Goal: Task Accomplishment & Management: Manage account settings

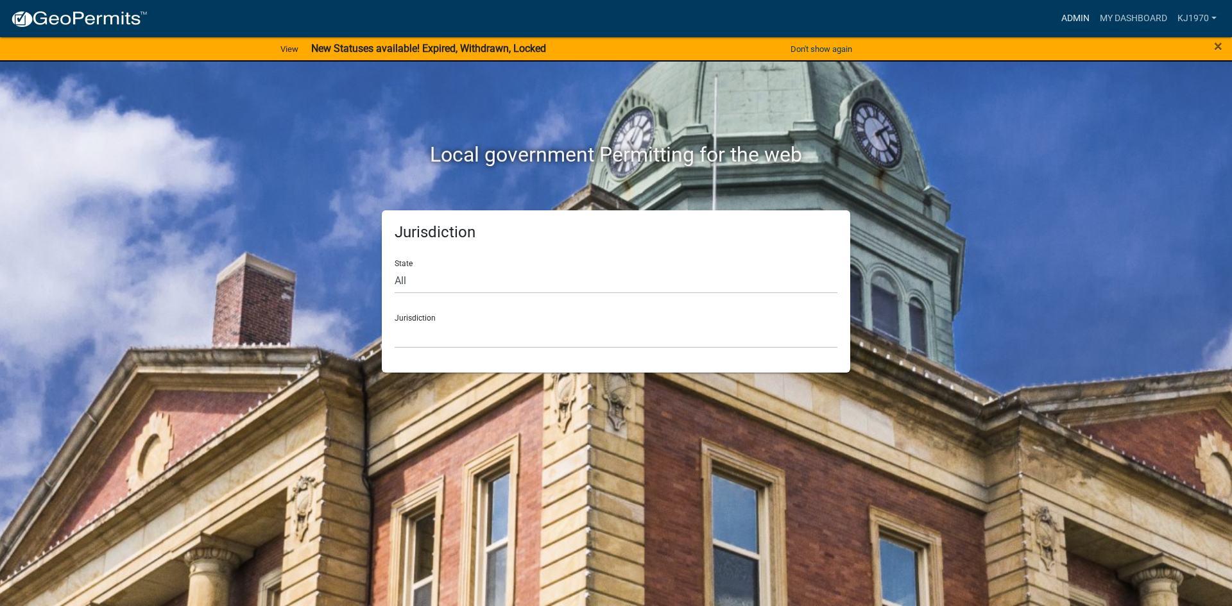
click at [1067, 15] on link "Admin" at bounding box center [1075, 18] width 39 height 24
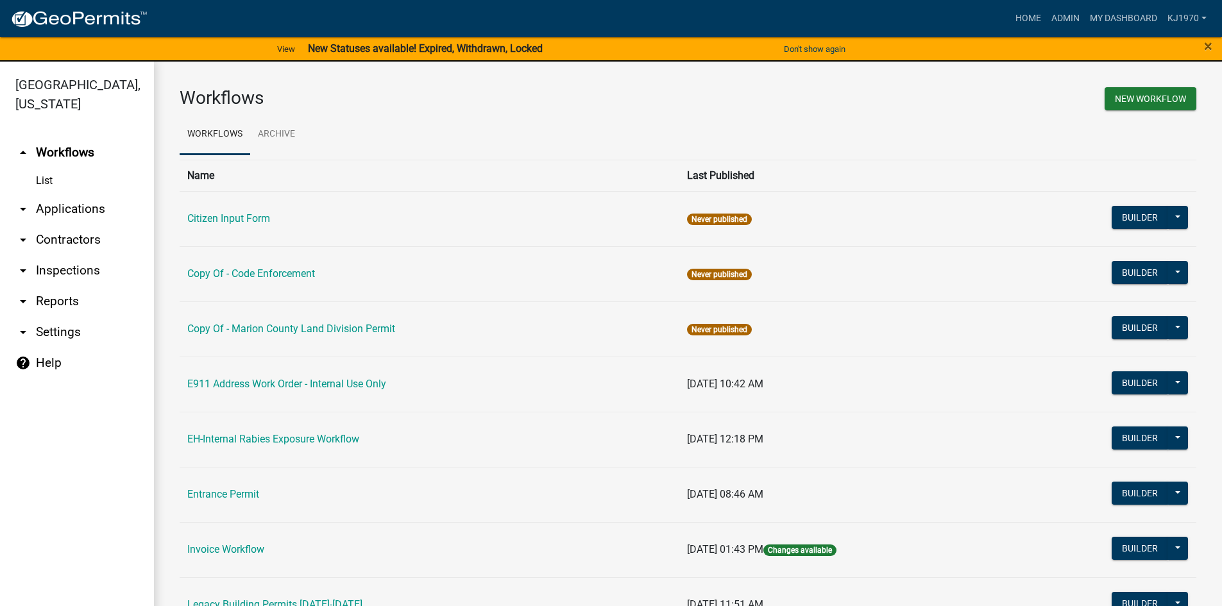
click at [49, 194] on link "arrow_drop_down Applications" at bounding box center [77, 209] width 154 height 31
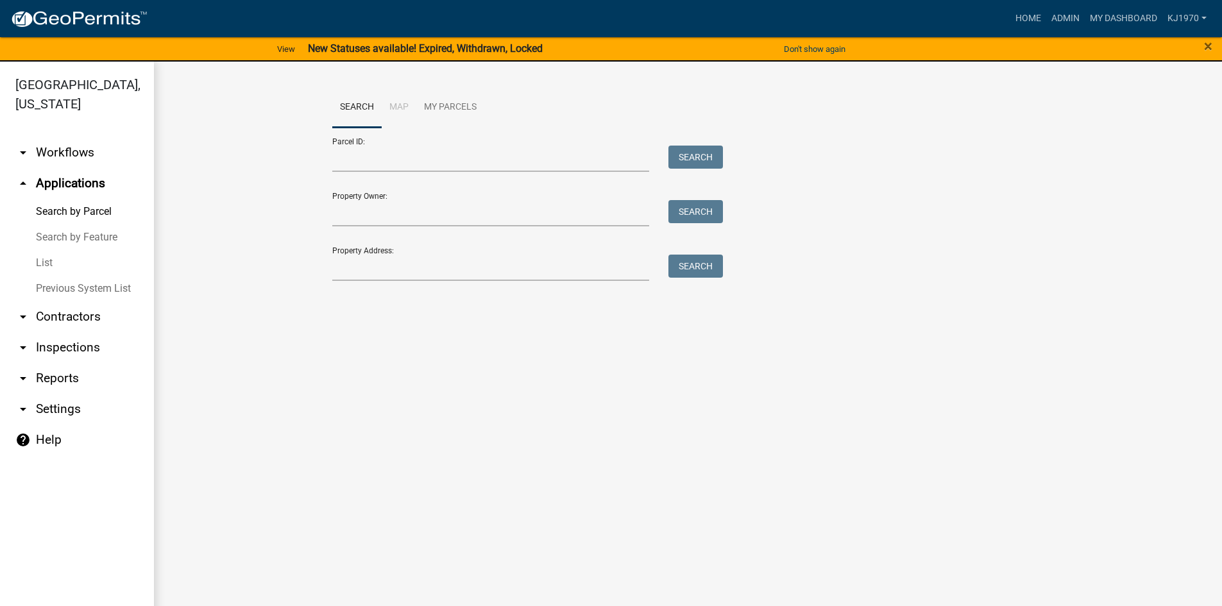
click at [44, 250] on link "List" at bounding box center [77, 263] width 154 height 26
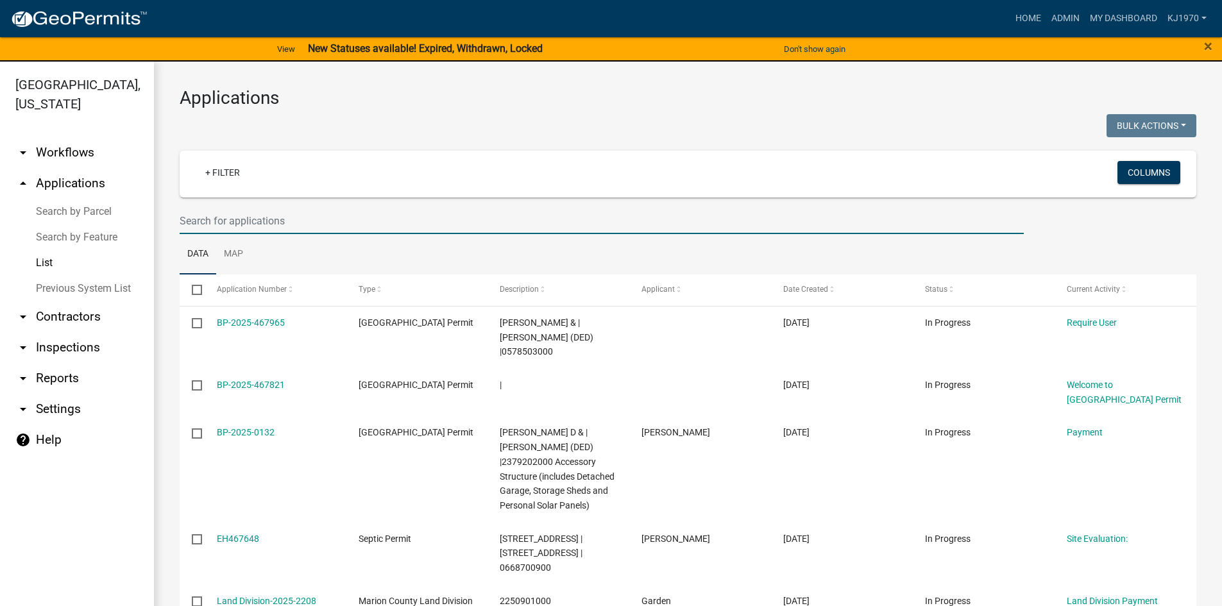
click at [216, 216] on input "text" at bounding box center [602, 221] width 844 height 26
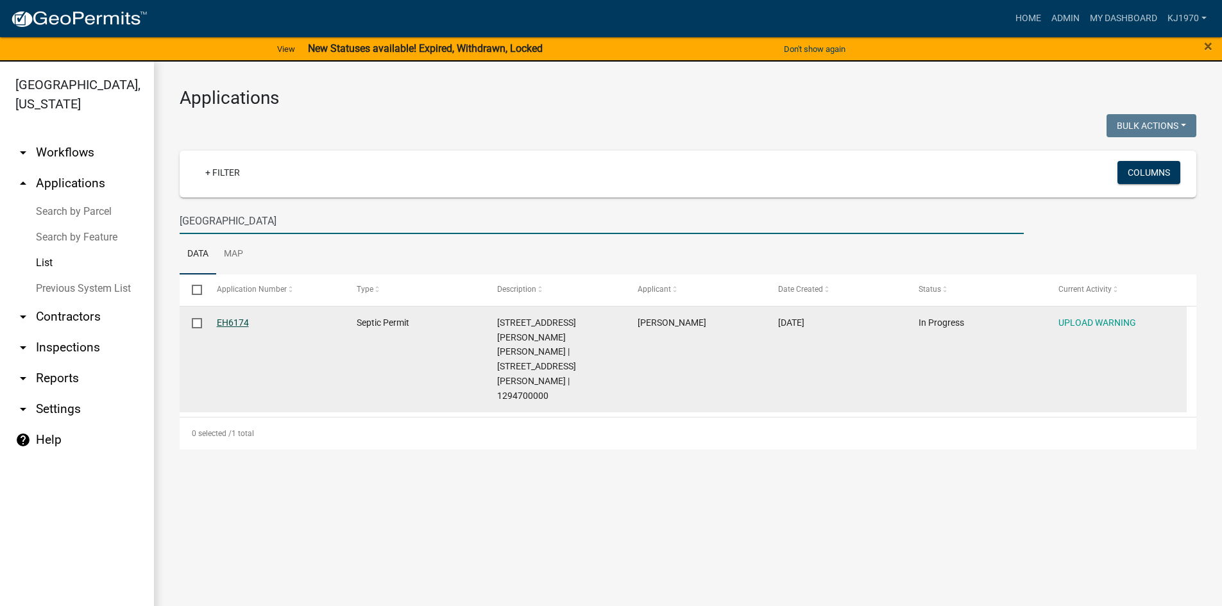
type input "[GEOGRAPHIC_DATA]"
click at [231, 318] on link "EH6174" at bounding box center [233, 323] width 32 height 10
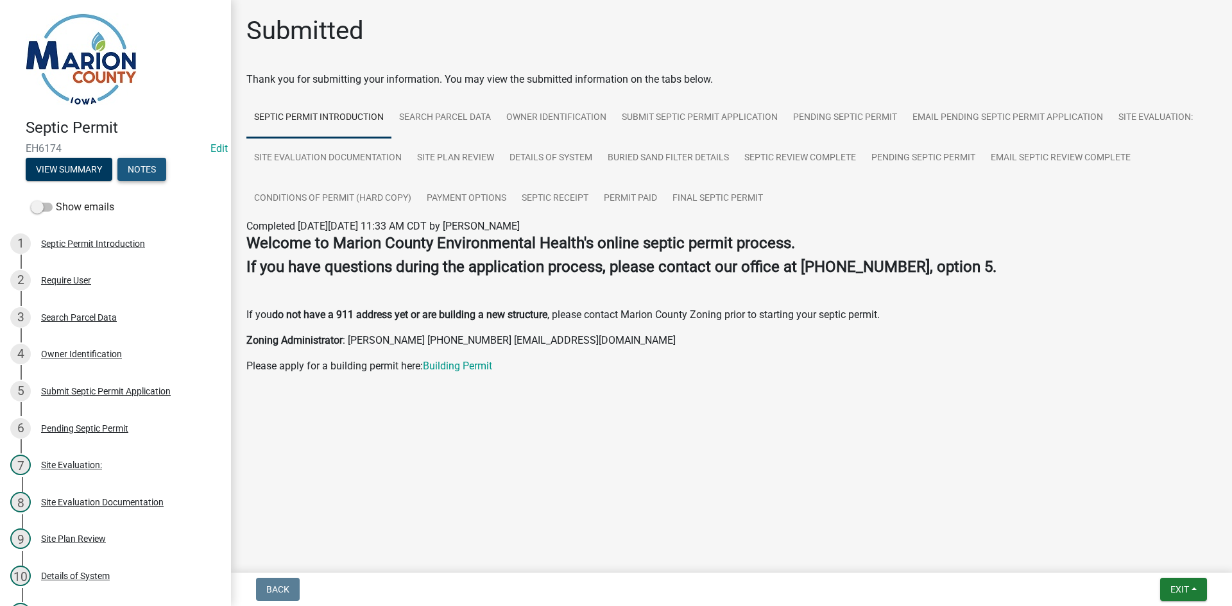
click at [150, 169] on button "Notes" at bounding box center [141, 169] width 49 height 23
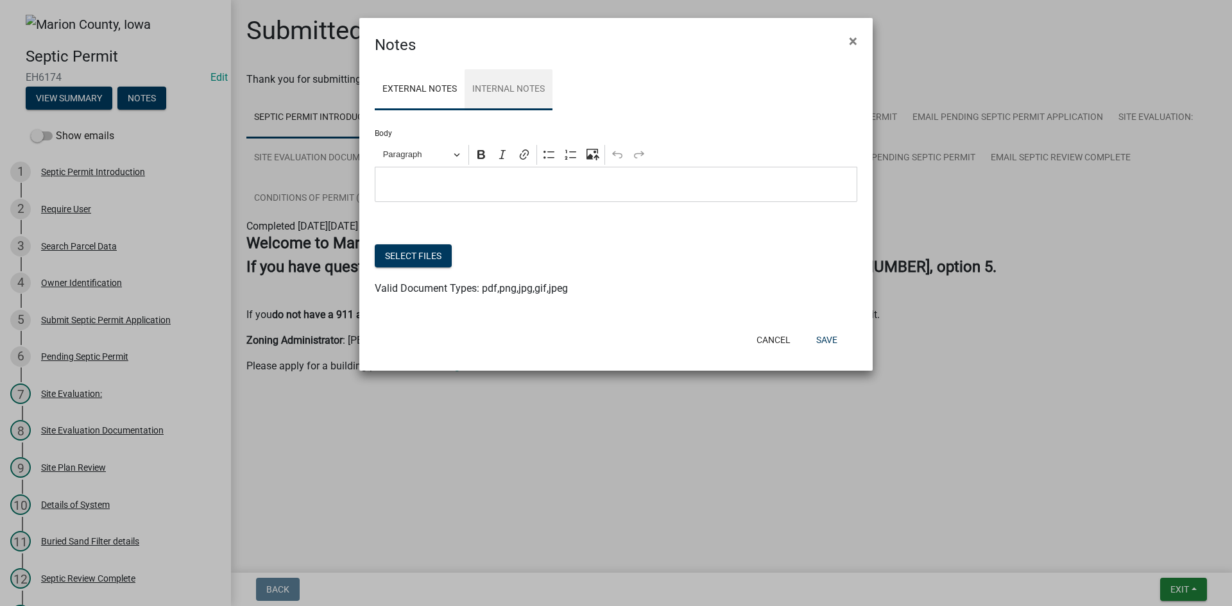
click at [502, 94] on link "Internal Notes" at bounding box center [509, 89] width 88 height 41
click at [404, 257] on button "Select files" at bounding box center [413, 255] width 77 height 23
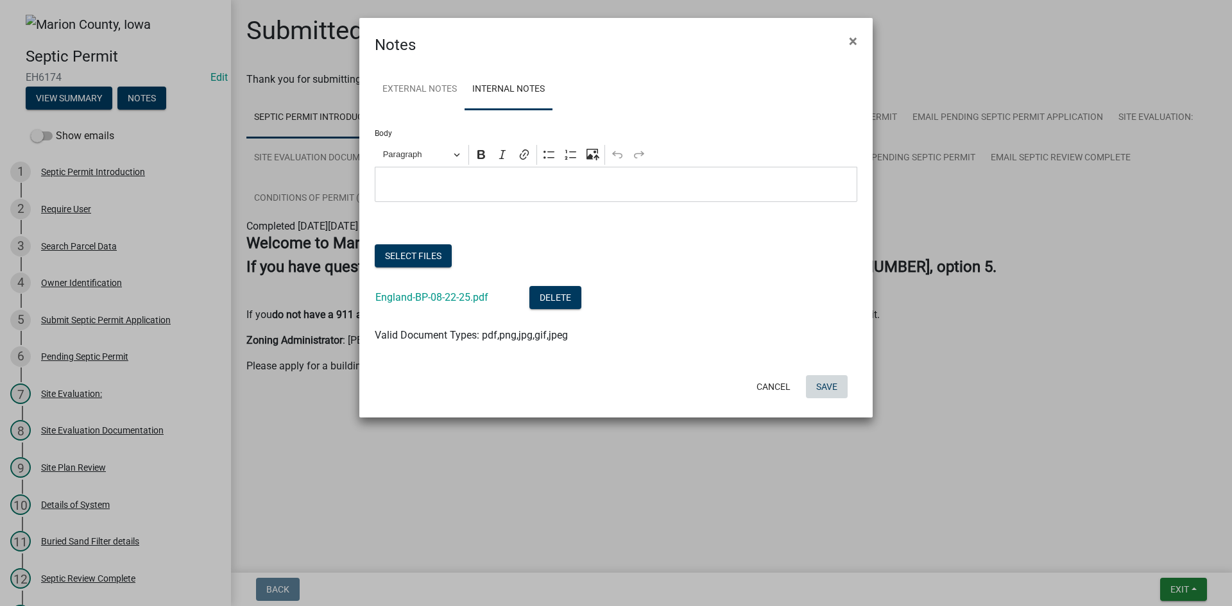
click at [830, 385] on button "Save" at bounding box center [827, 386] width 42 height 23
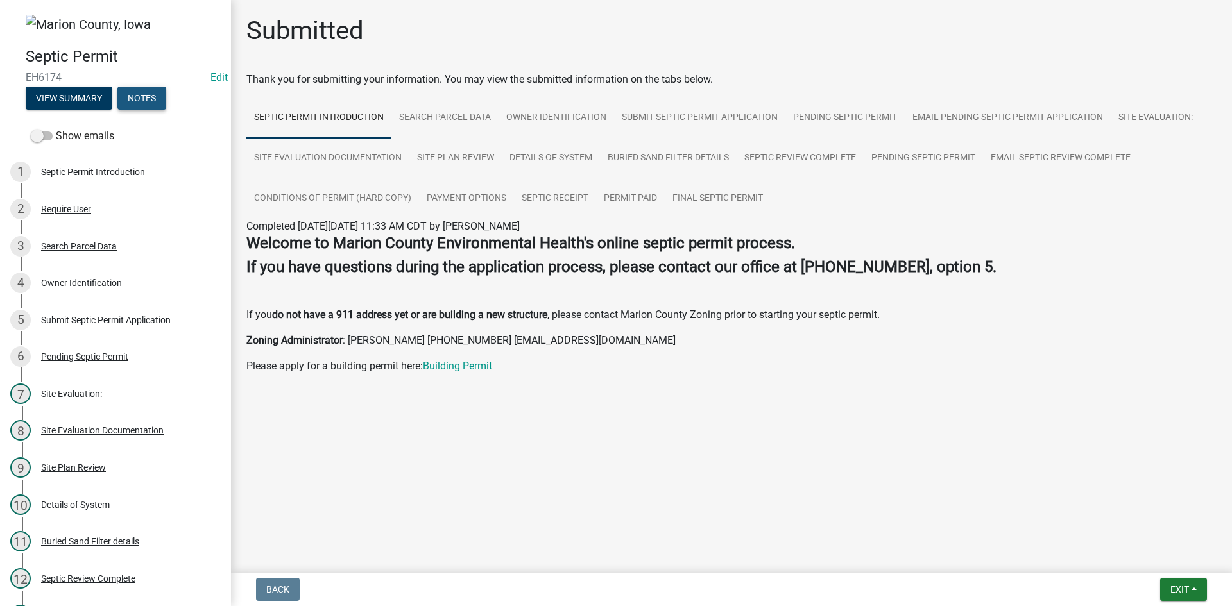
click at [141, 99] on button "Notes" at bounding box center [141, 98] width 49 height 23
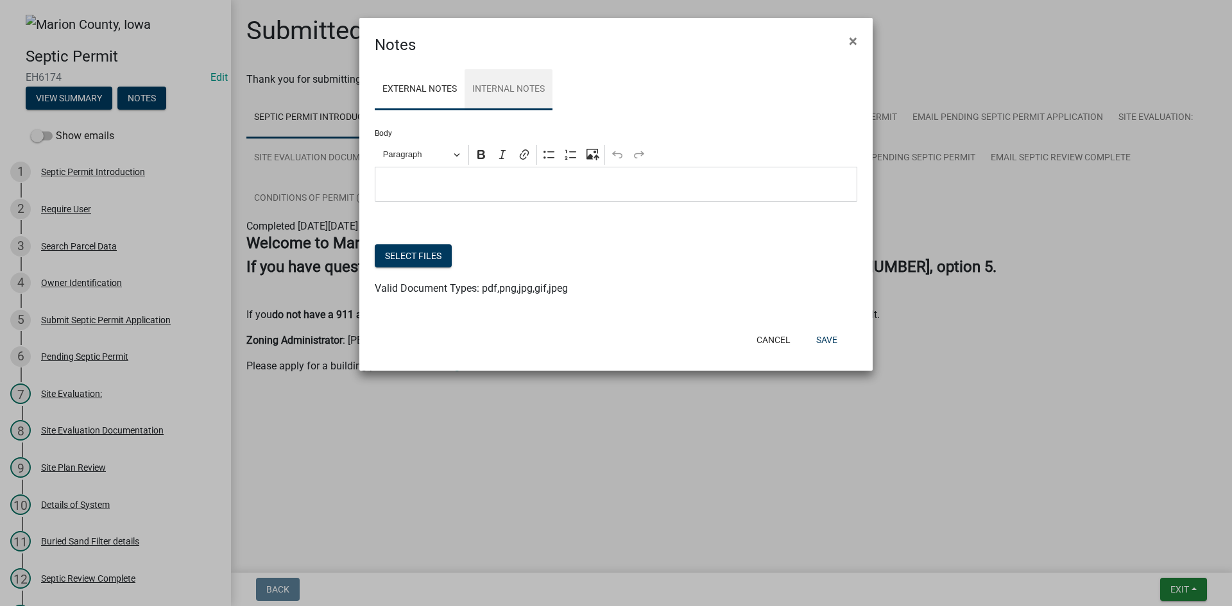
click at [517, 83] on link "Internal Notes" at bounding box center [509, 89] width 88 height 41
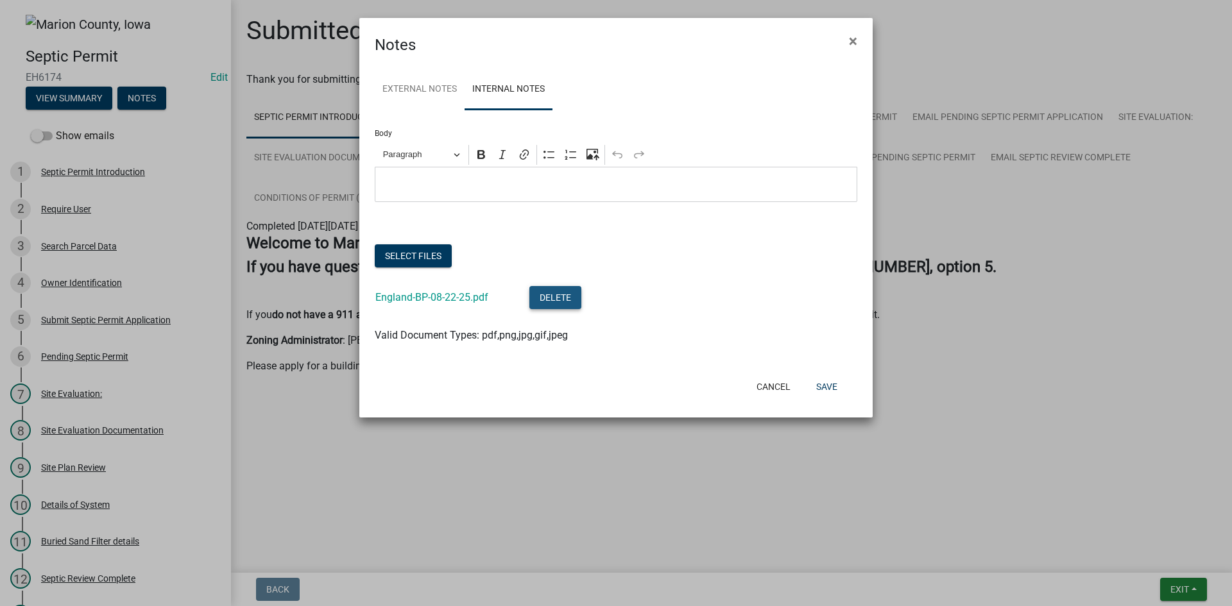
click at [549, 308] on button "Delete" at bounding box center [555, 297] width 52 height 23
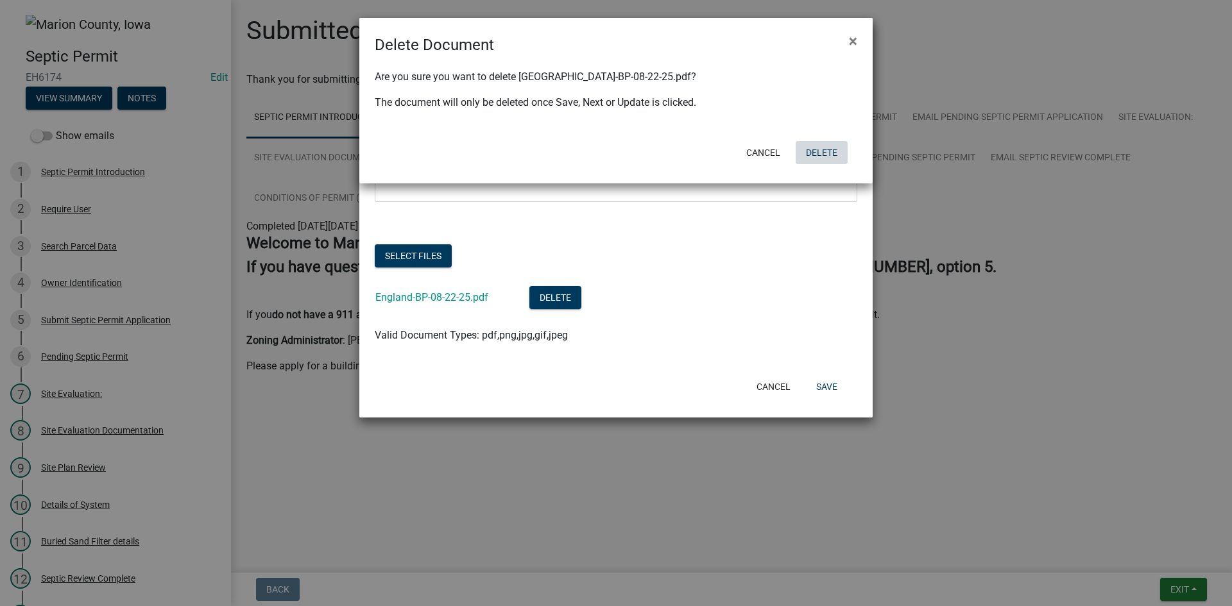
click at [839, 151] on button "Delete" at bounding box center [822, 152] width 52 height 23
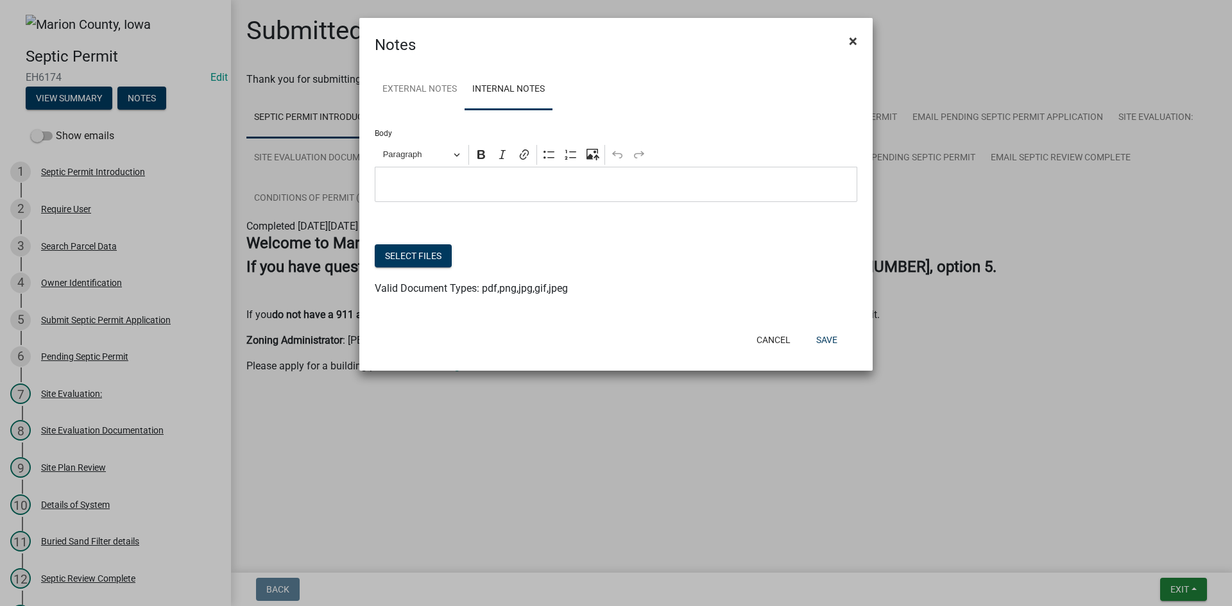
click at [852, 32] on span "×" at bounding box center [853, 41] width 8 height 18
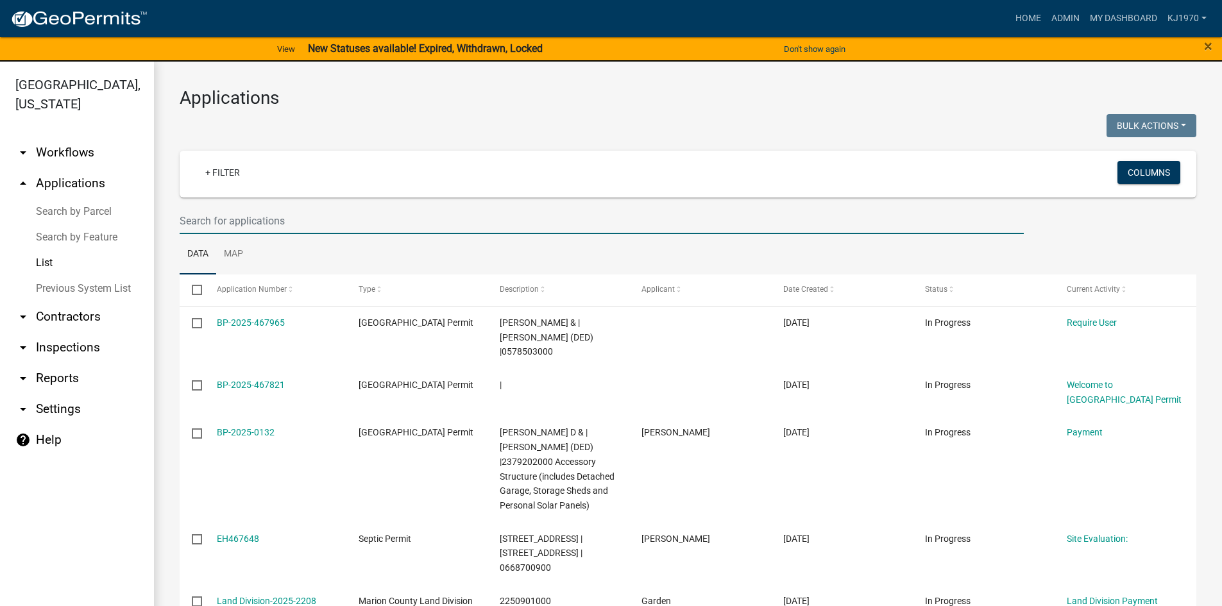
click at [242, 217] on input "text" at bounding box center [602, 221] width 844 height 26
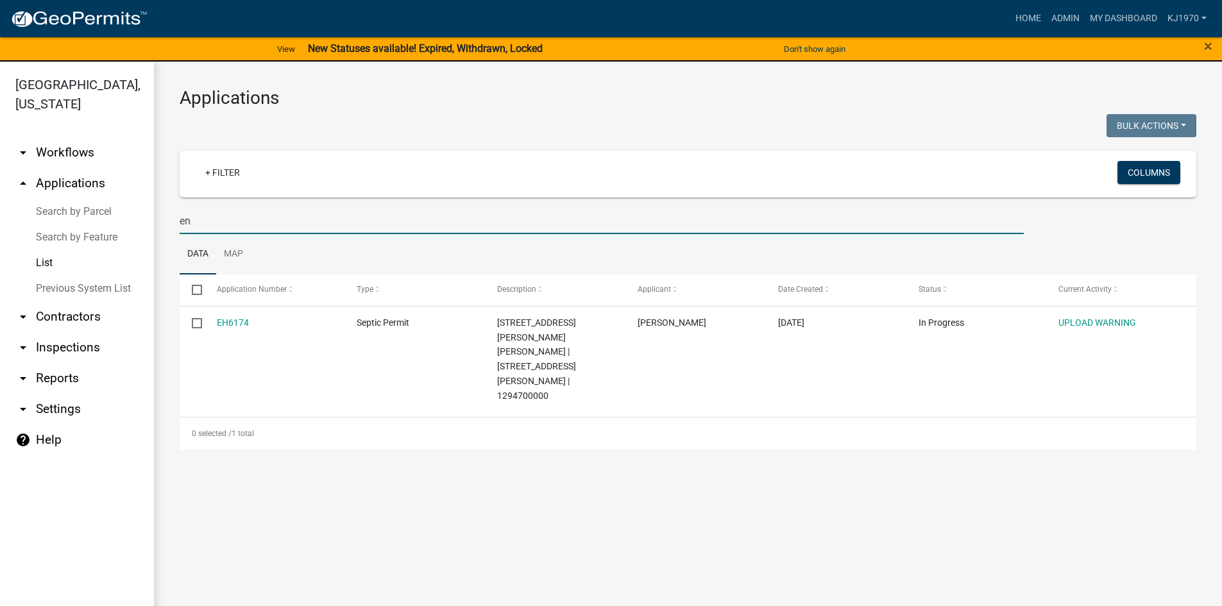
type input "e"
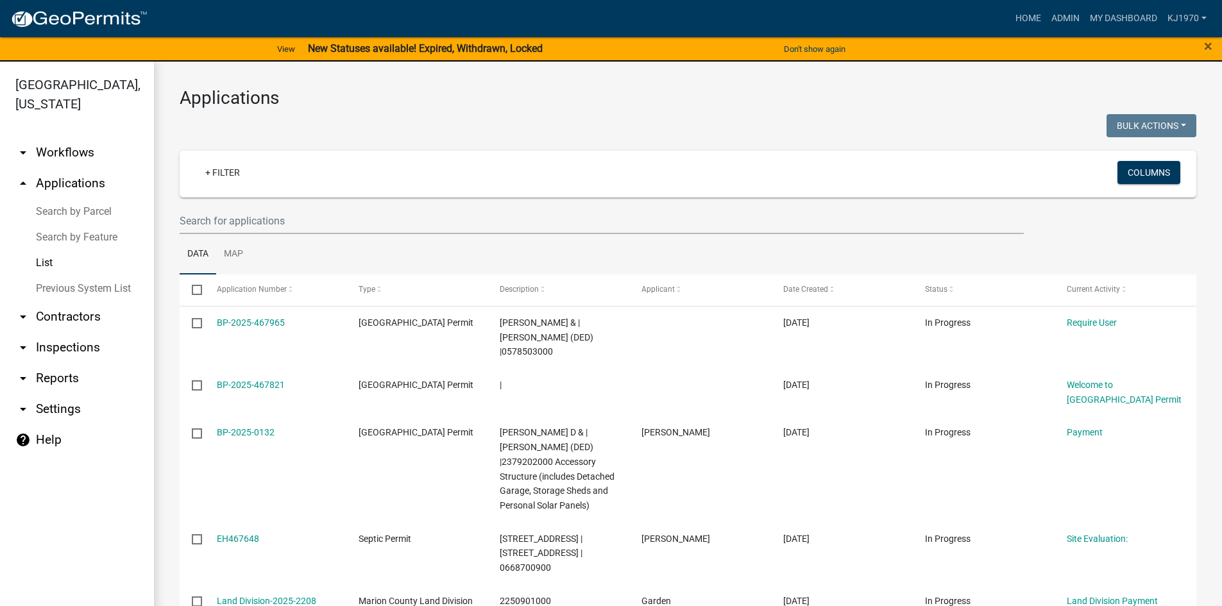
click at [38, 250] on link "List" at bounding box center [77, 263] width 154 height 26
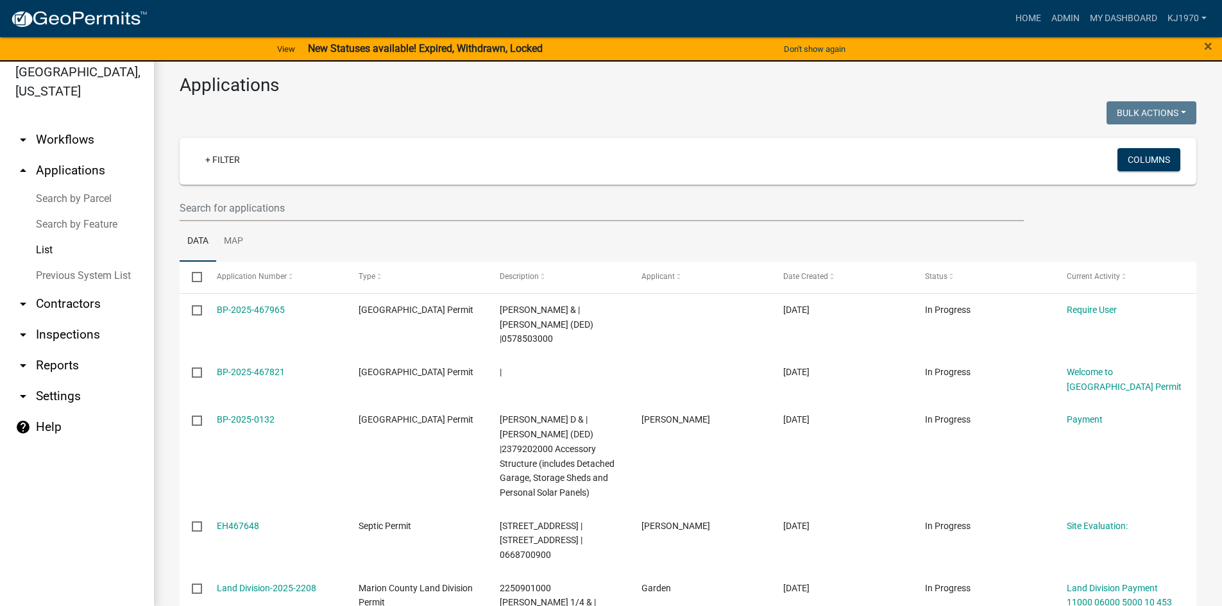
scroll to position [15, 0]
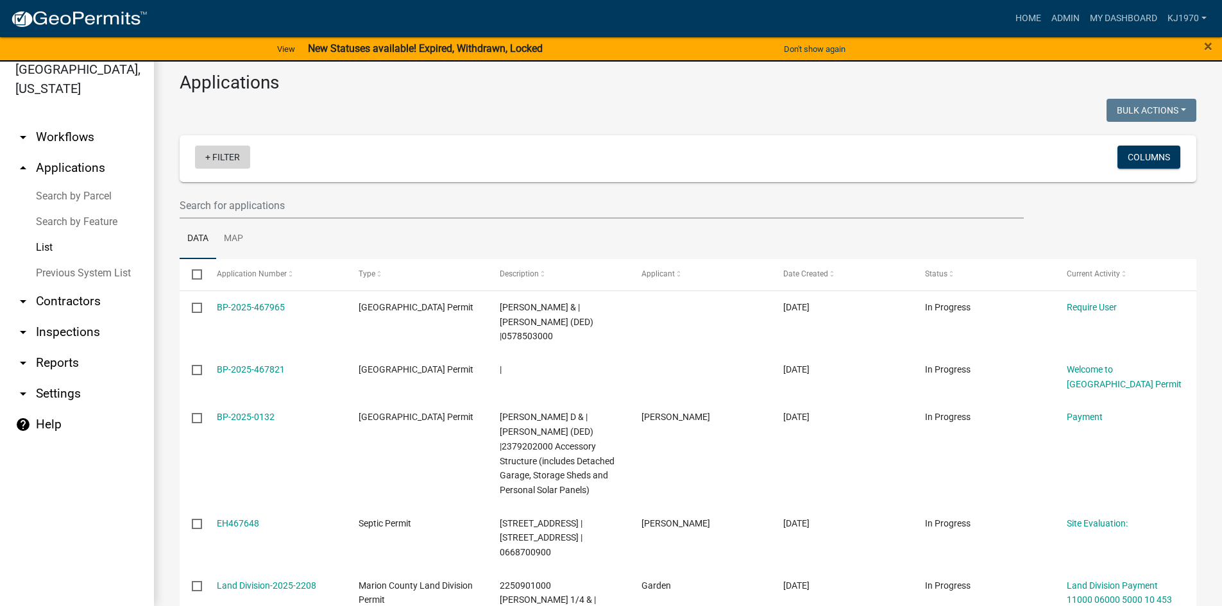
click at [210, 159] on link "+ Filter" at bounding box center [222, 157] width 55 height 23
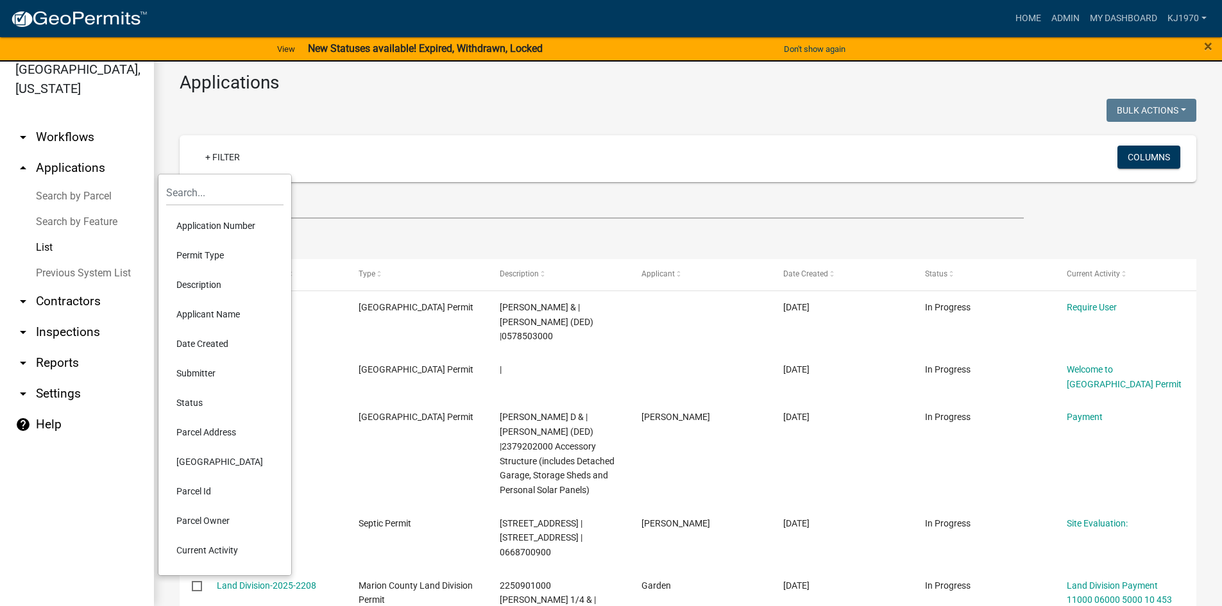
click at [200, 227] on li "Application Number" at bounding box center [224, 226] width 117 height 30
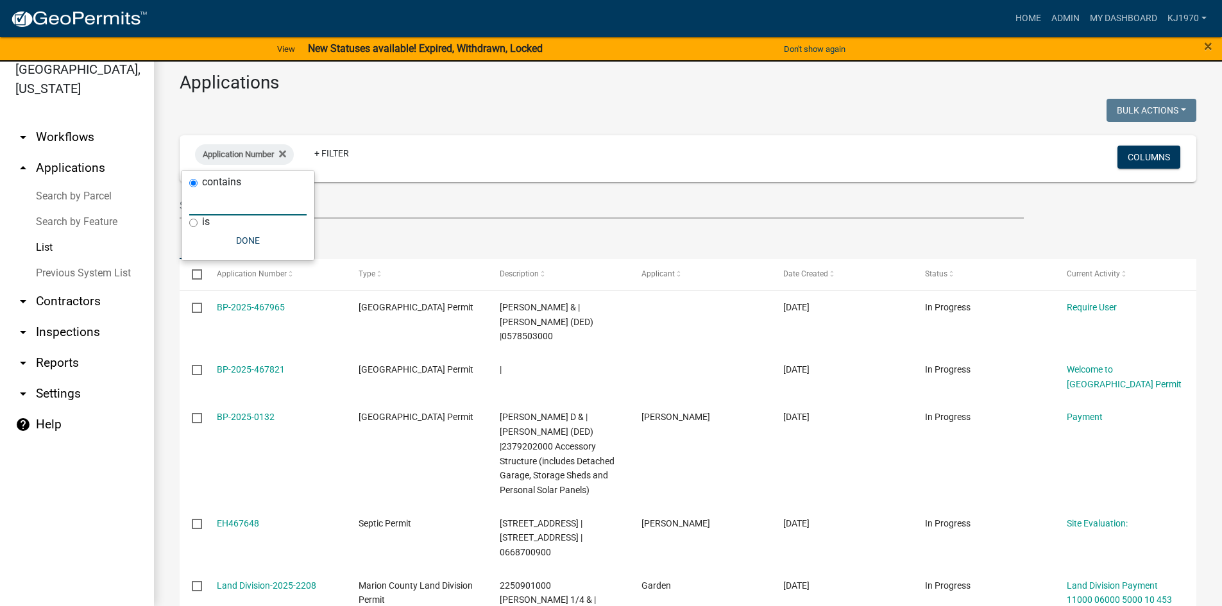
click at [205, 200] on input "text" at bounding box center [247, 202] width 117 height 26
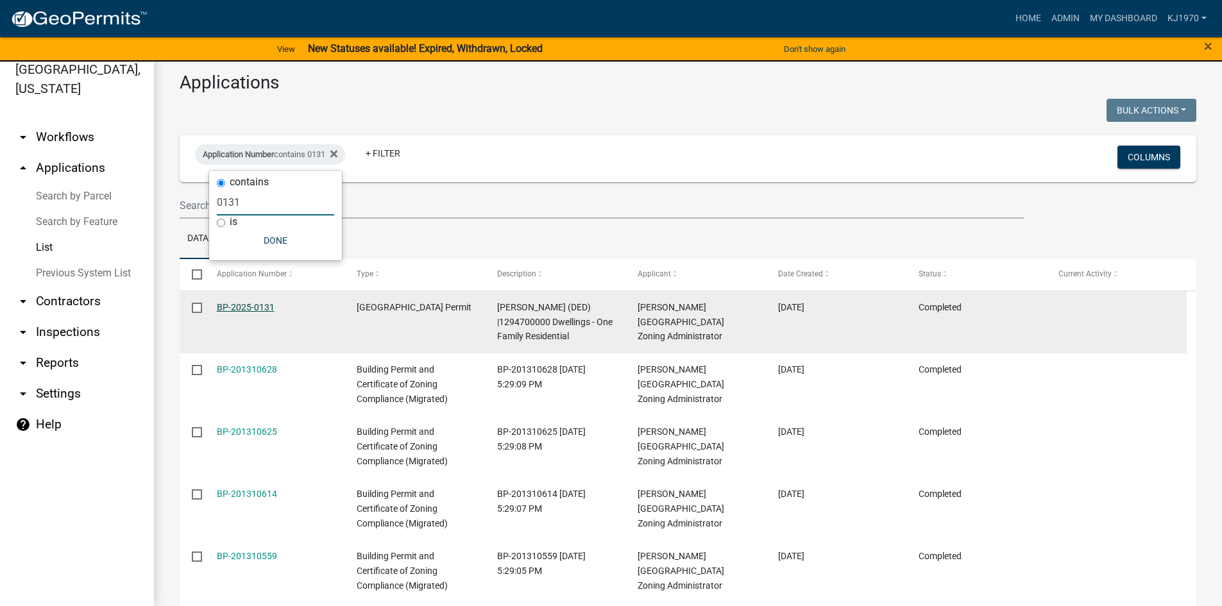
type input "0131"
click at [225, 302] on link "BP-2025-0131" at bounding box center [246, 307] width 58 height 10
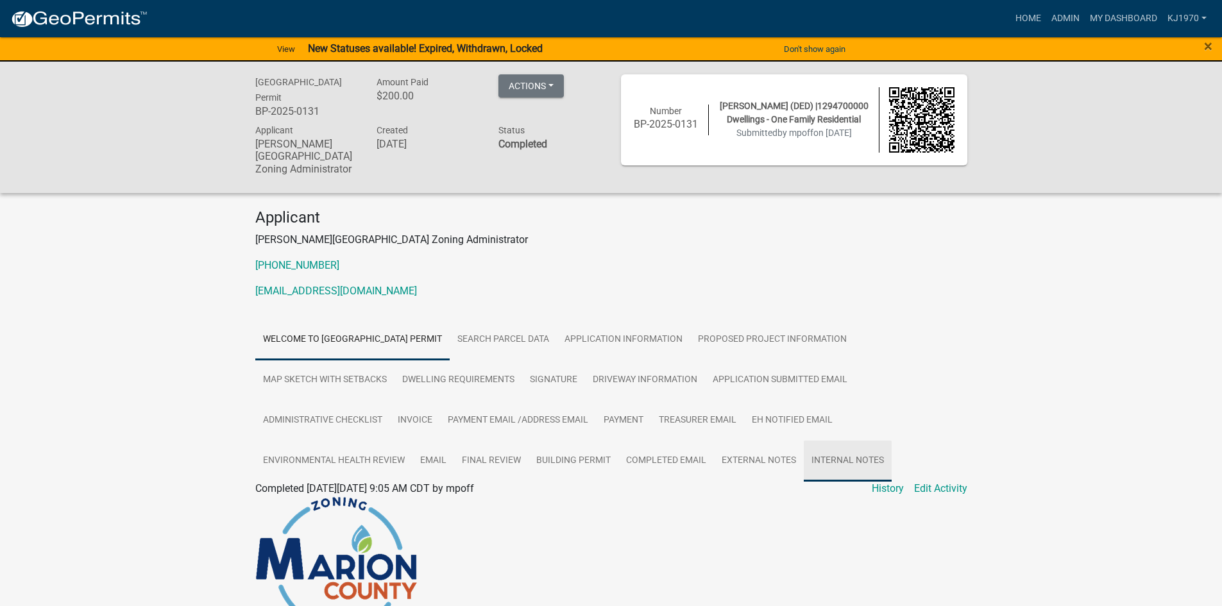
click at [883, 466] on link "Internal Notes" at bounding box center [848, 461] width 88 height 41
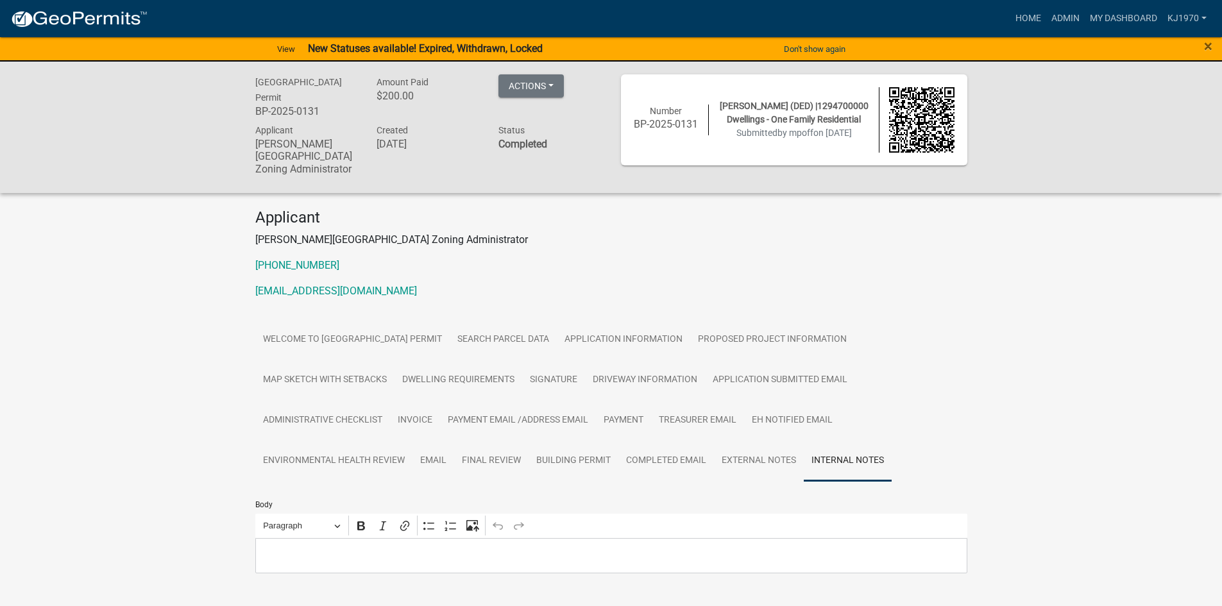
scroll to position [154, 0]
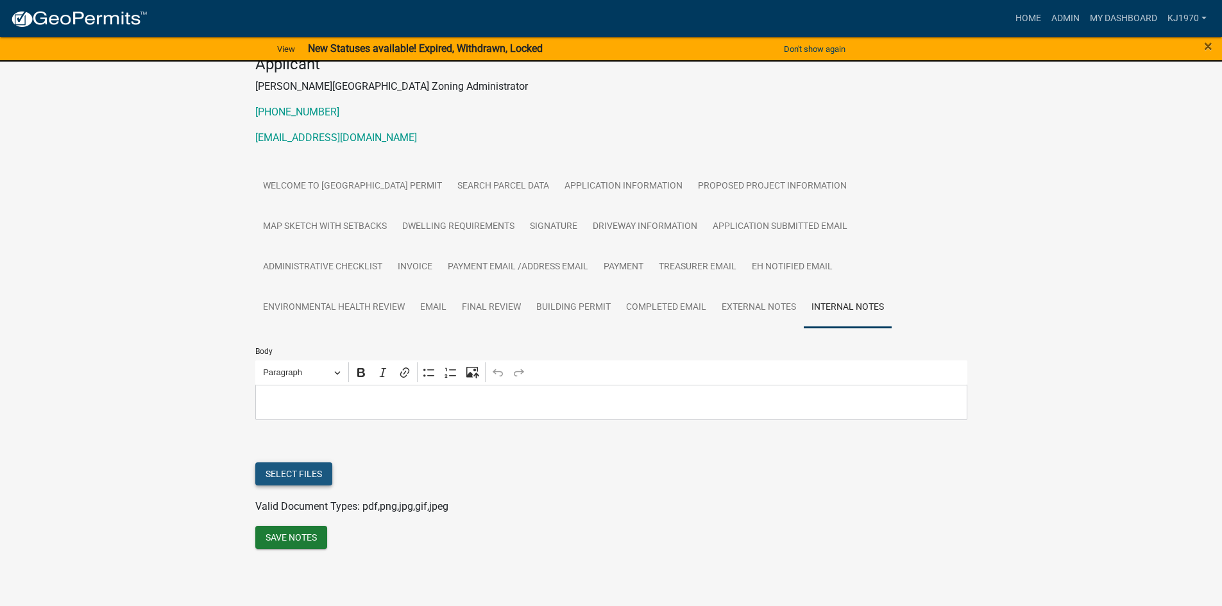
click at [305, 472] on button "Select files" at bounding box center [293, 474] width 77 height 23
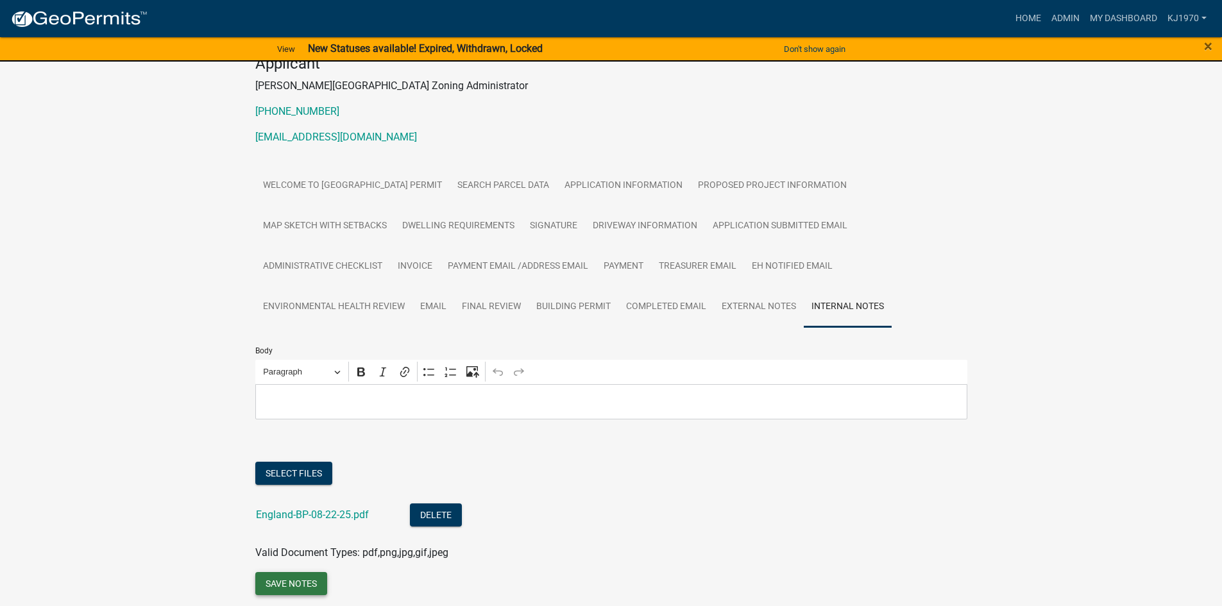
click at [273, 584] on button "Save Notes" at bounding box center [291, 583] width 72 height 23
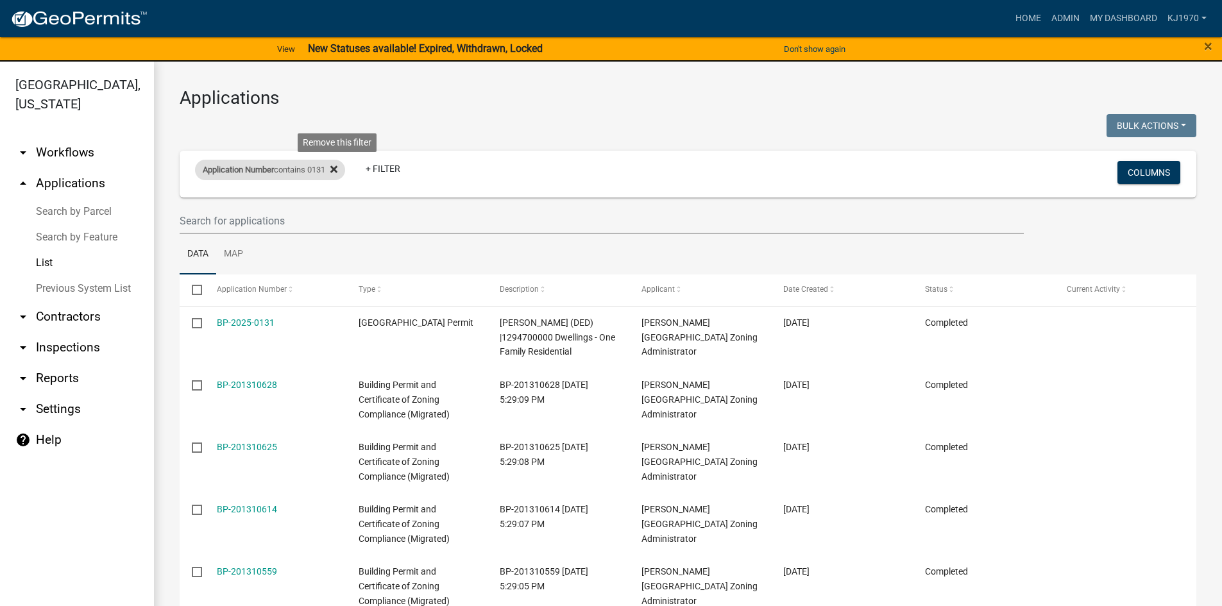
click at [334, 168] on fa-icon at bounding box center [331, 170] width 12 height 21
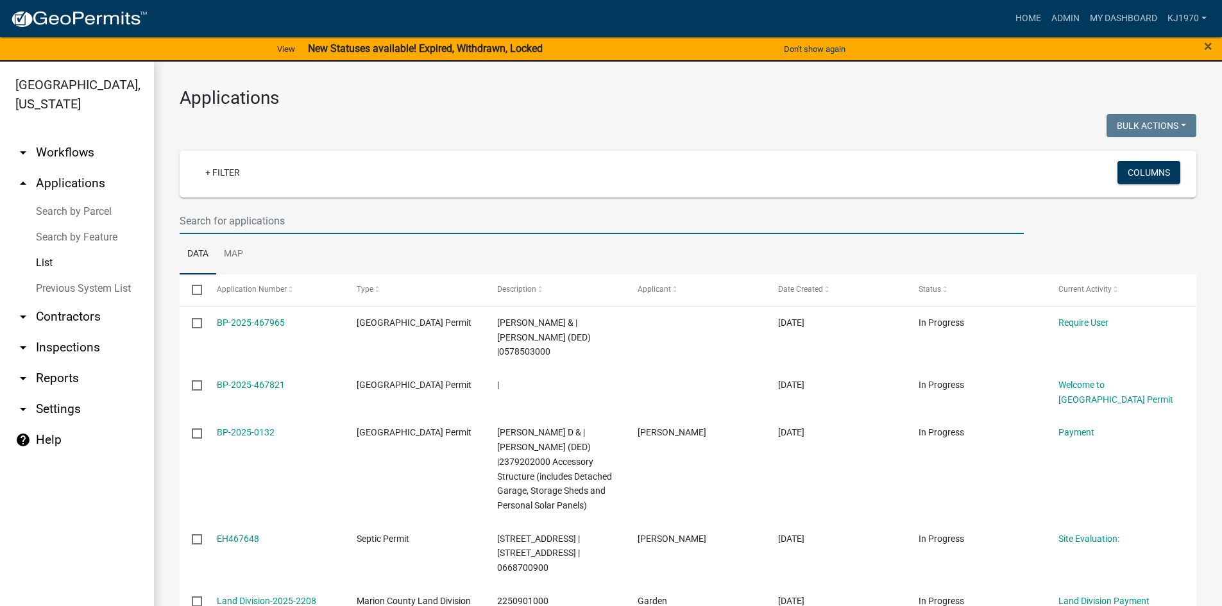
click at [275, 223] on input "text" at bounding box center [602, 221] width 844 height 26
type input "[PERSON_NAME]"
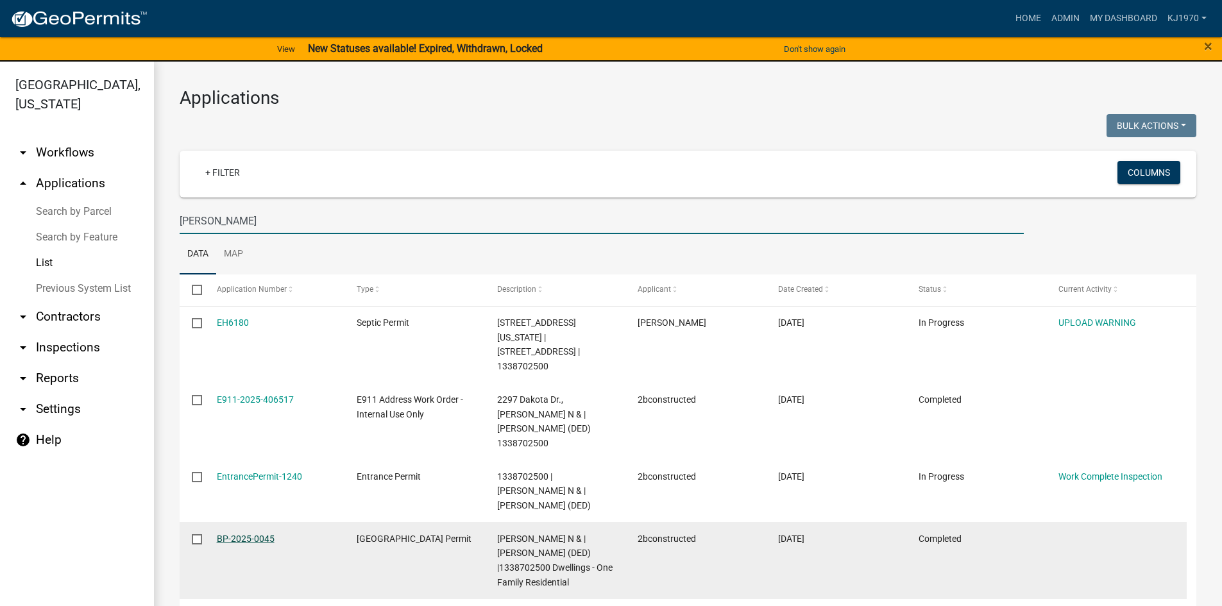
click at [230, 534] on link "BP-2025-0045" at bounding box center [246, 539] width 58 height 10
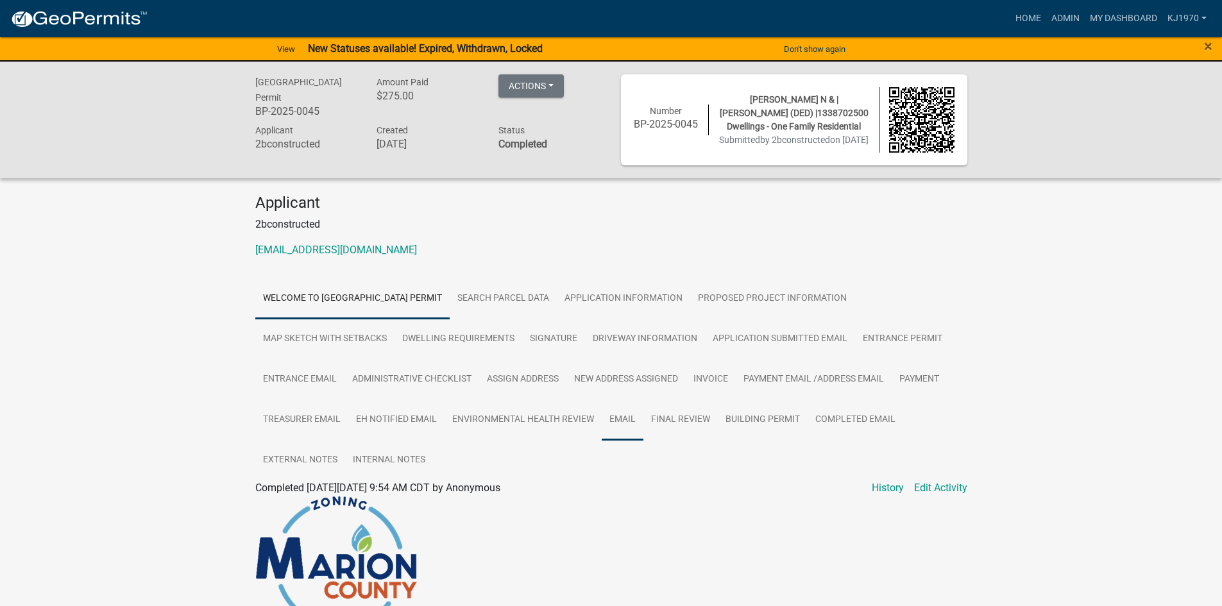
click at [625, 425] on link "Email" at bounding box center [623, 420] width 42 height 41
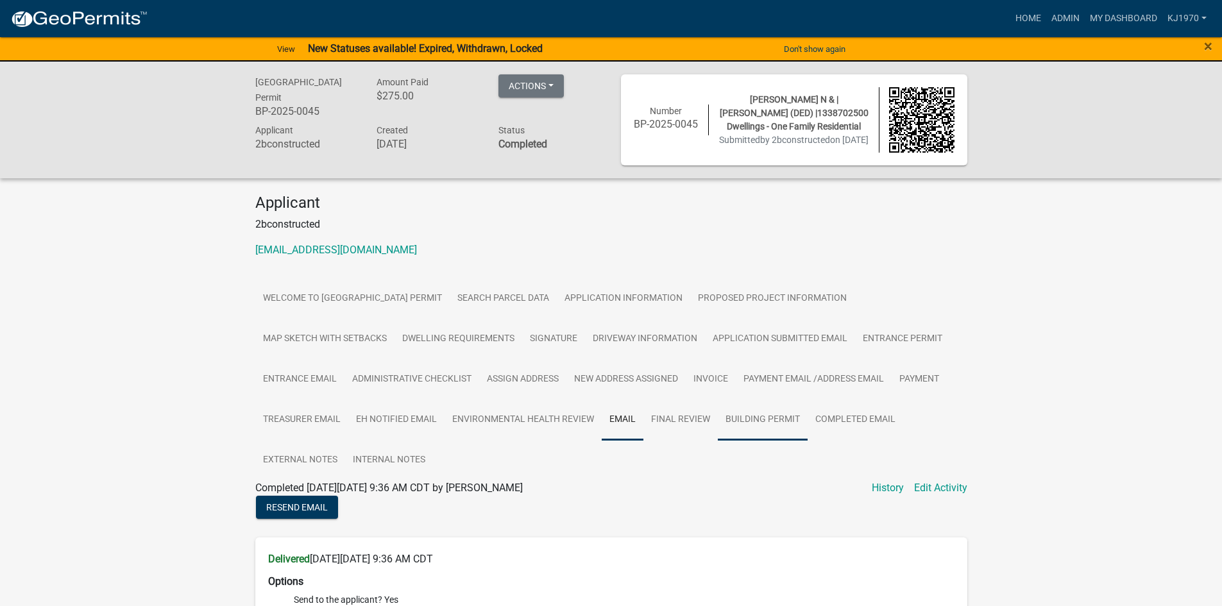
click at [756, 421] on link "Building Permit" at bounding box center [763, 420] width 90 height 41
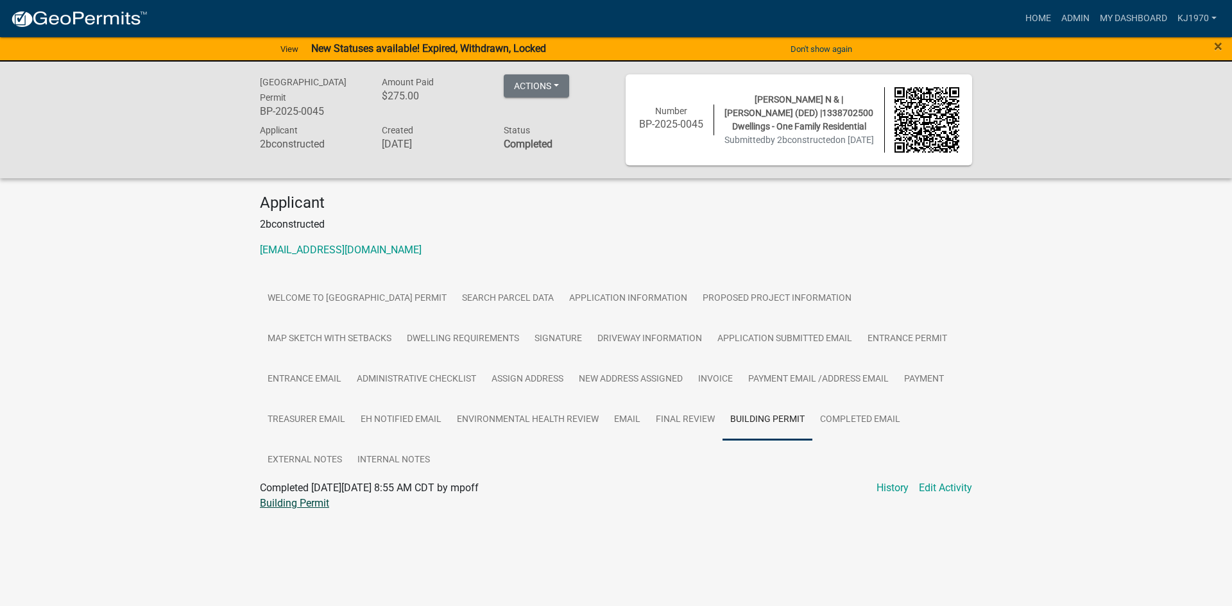
click at [302, 505] on link "Building Permit" at bounding box center [294, 503] width 69 height 12
